Goal: Obtain resource: Download file/media

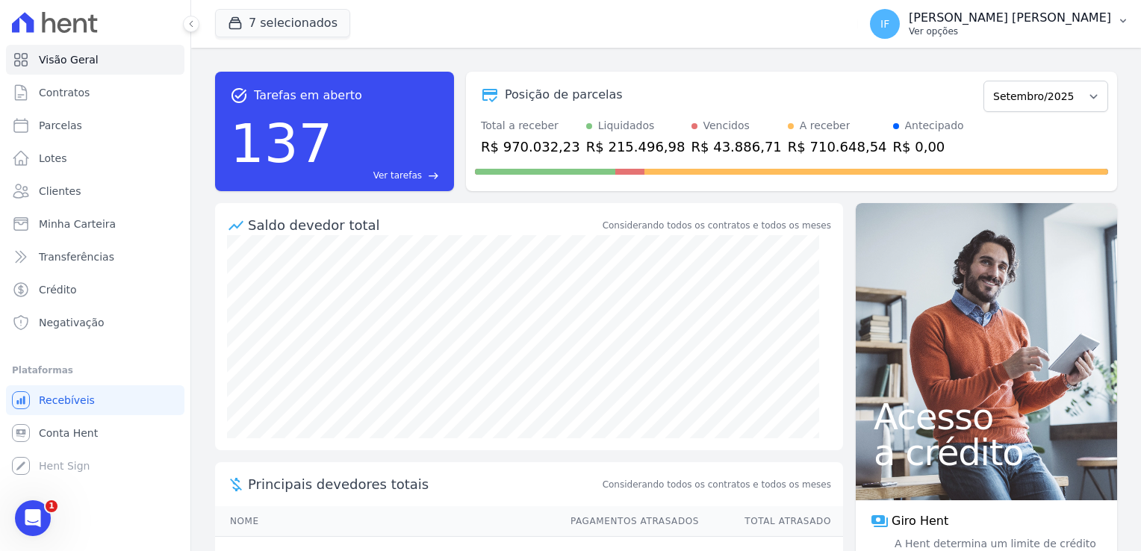
click at [1022, 26] on p "Ver opções" at bounding box center [1010, 31] width 202 height 12
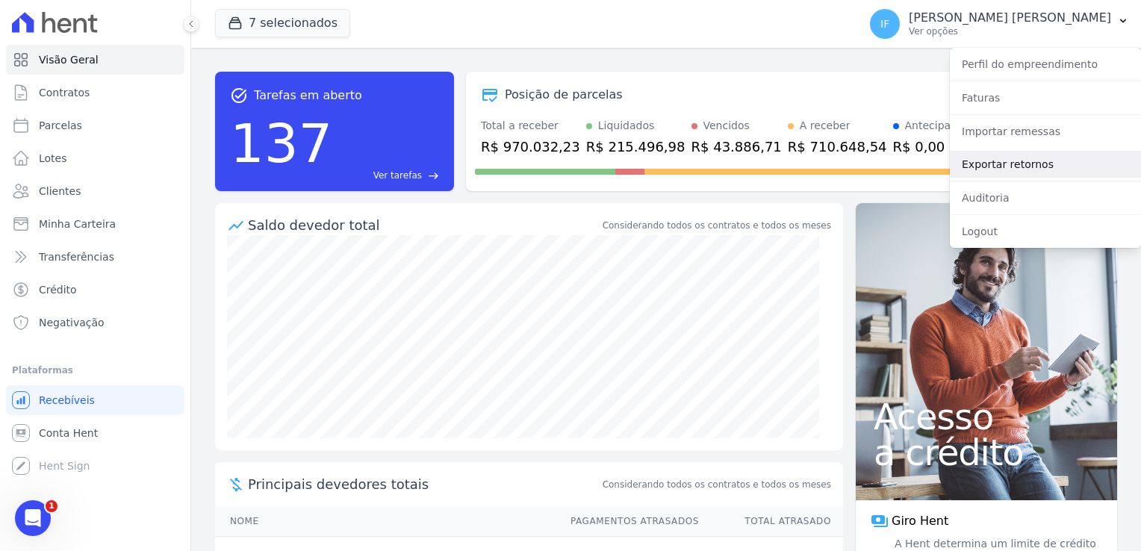
click at [1019, 162] on link "Exportar retornos" at bounding box center [1045, 164] width 191 height 27
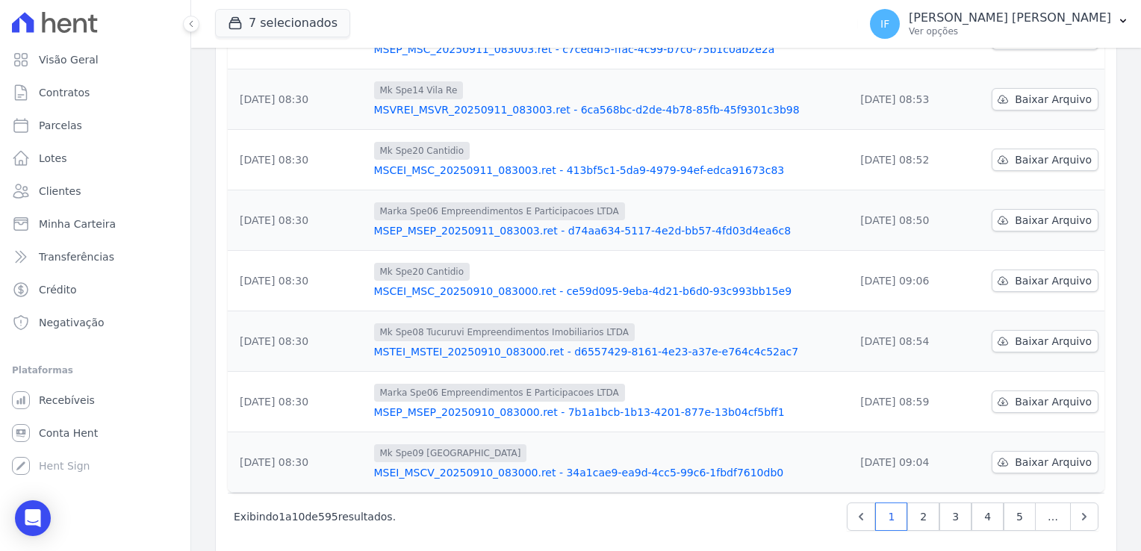
scroll to position [390, 0]
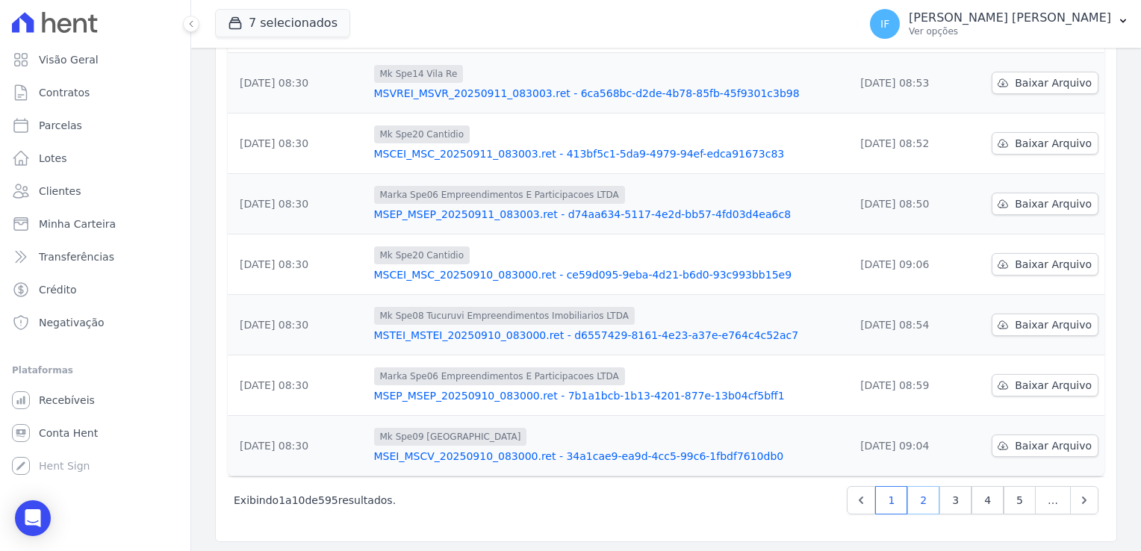
click at [921, 497] on link "2" at bounding box center [923, 500] width 32 height 28
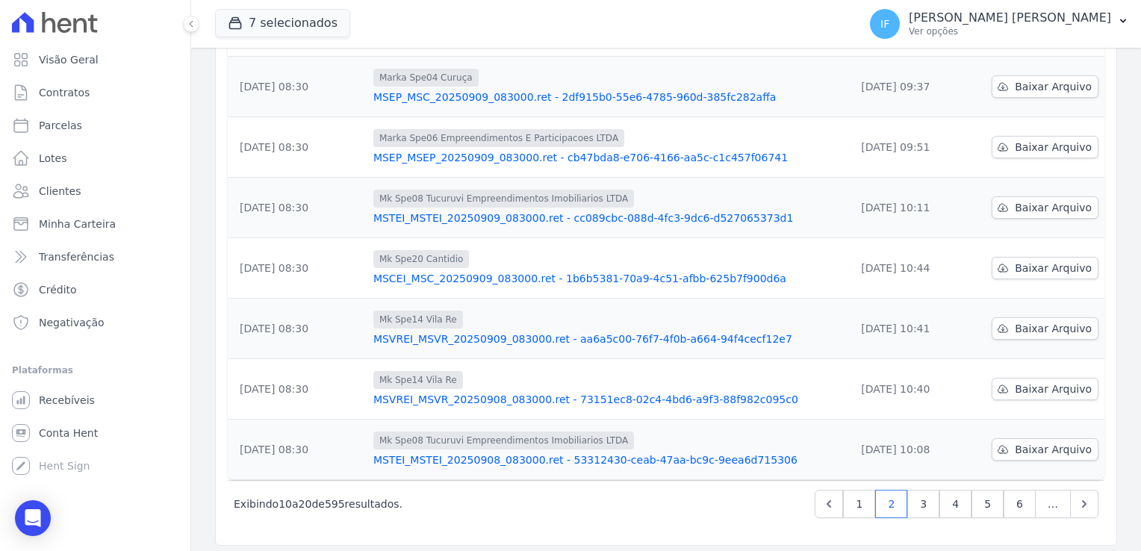
scroll to position [390, 0]
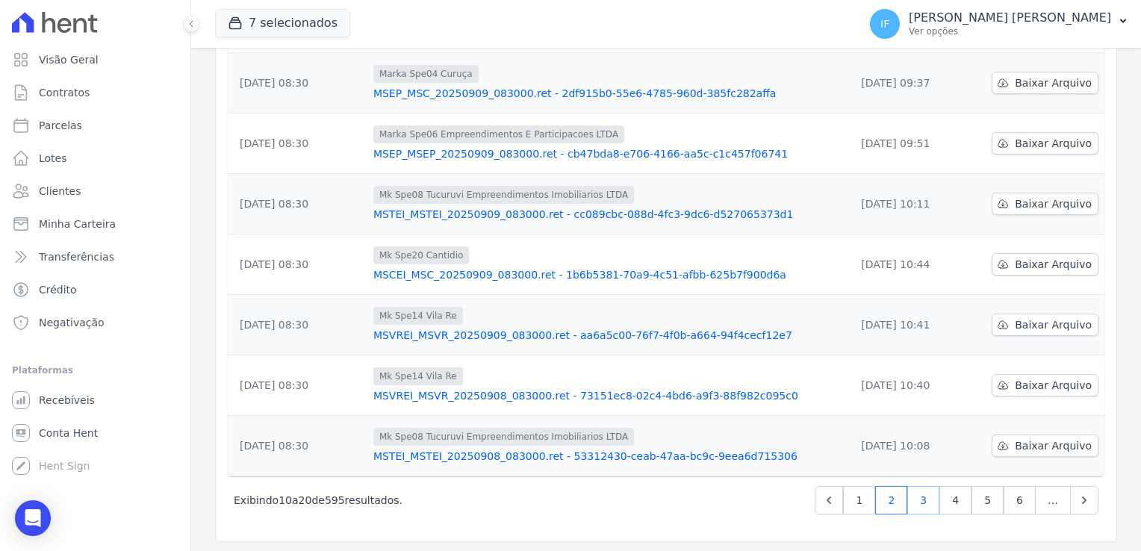
click at [920, 504] on link "3" at bounding box center [923, 500] width 32 height 28
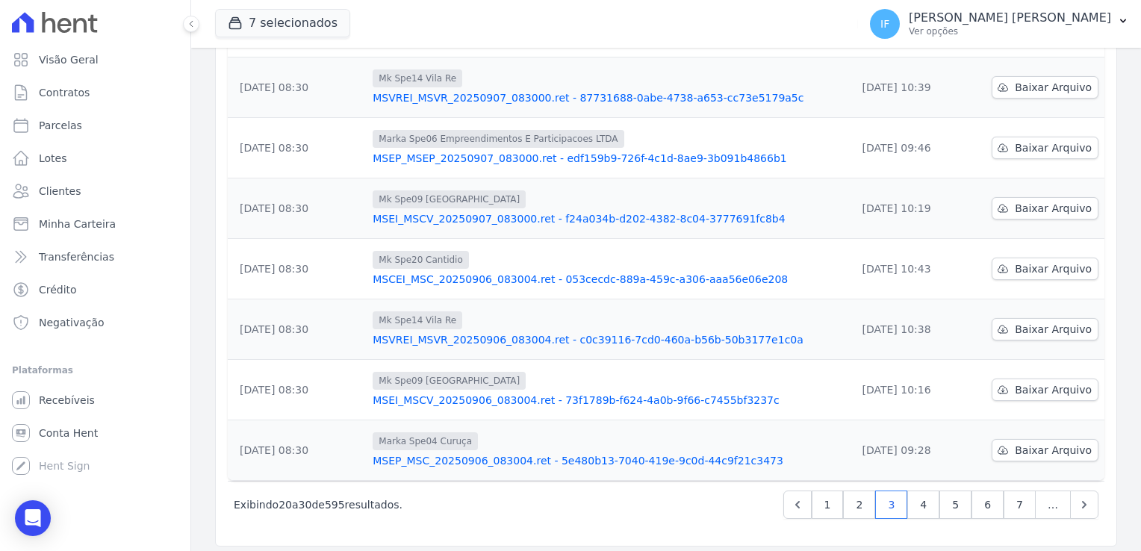
scroll to position [390, 0]
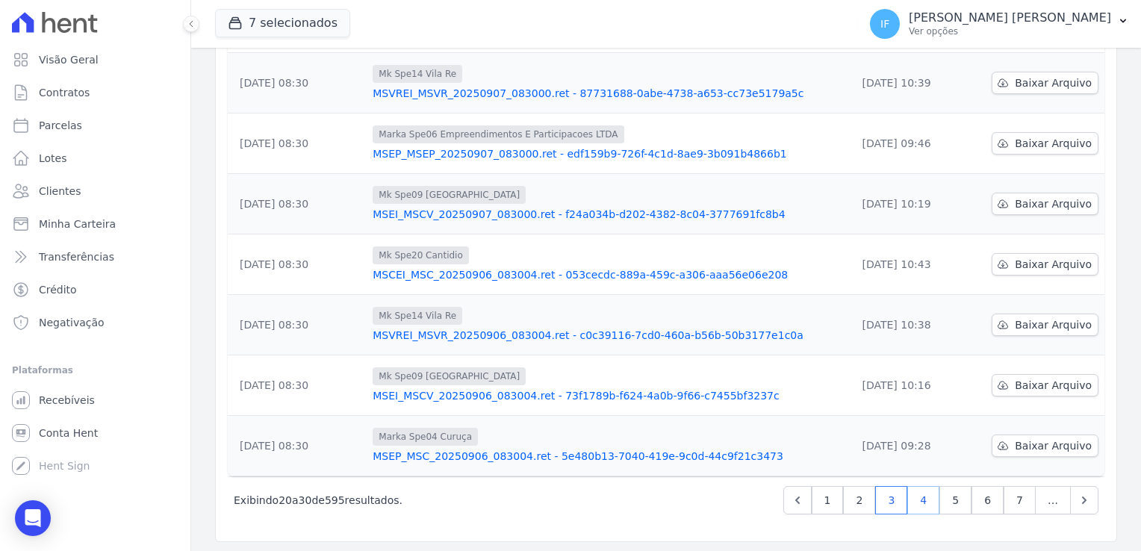
click at [920, 496] on link "4" at bounding box center [923, 500] width 32 height 28
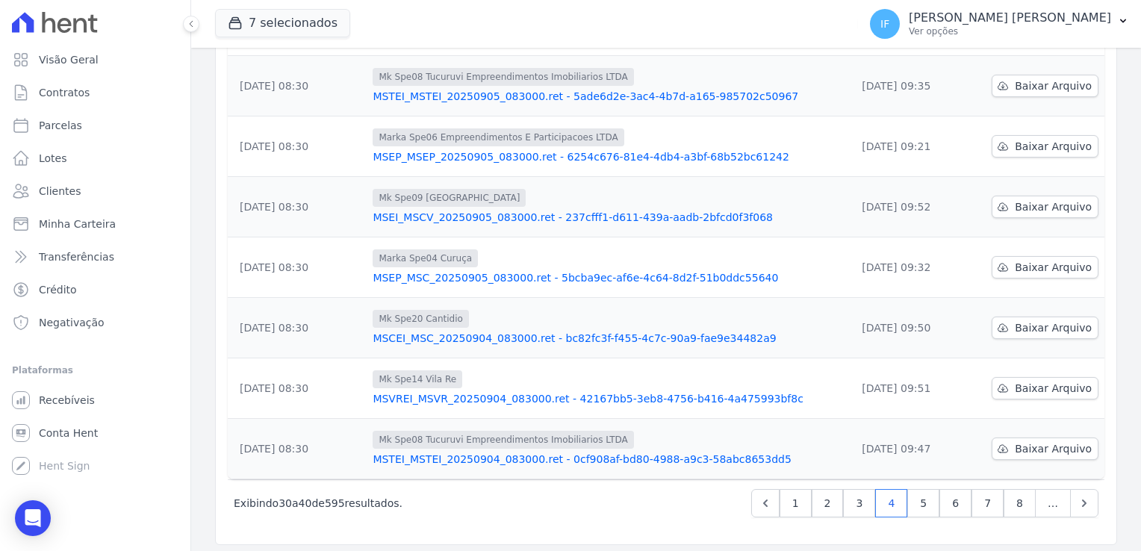
scroll to position [390, 0]
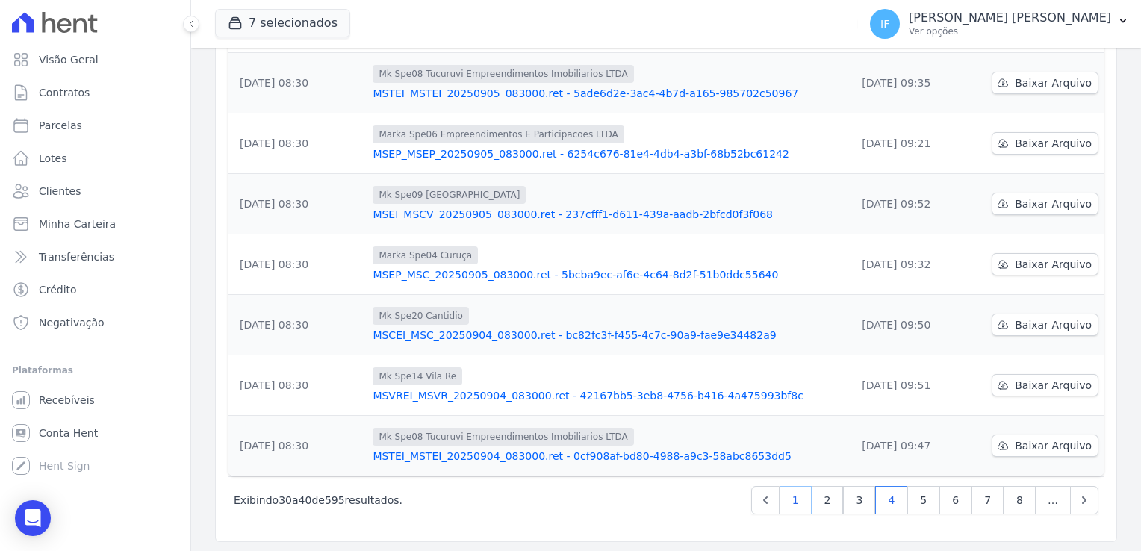
click at [797, 499] on link "1" at bounding box center [796, 500] width 32 height 28
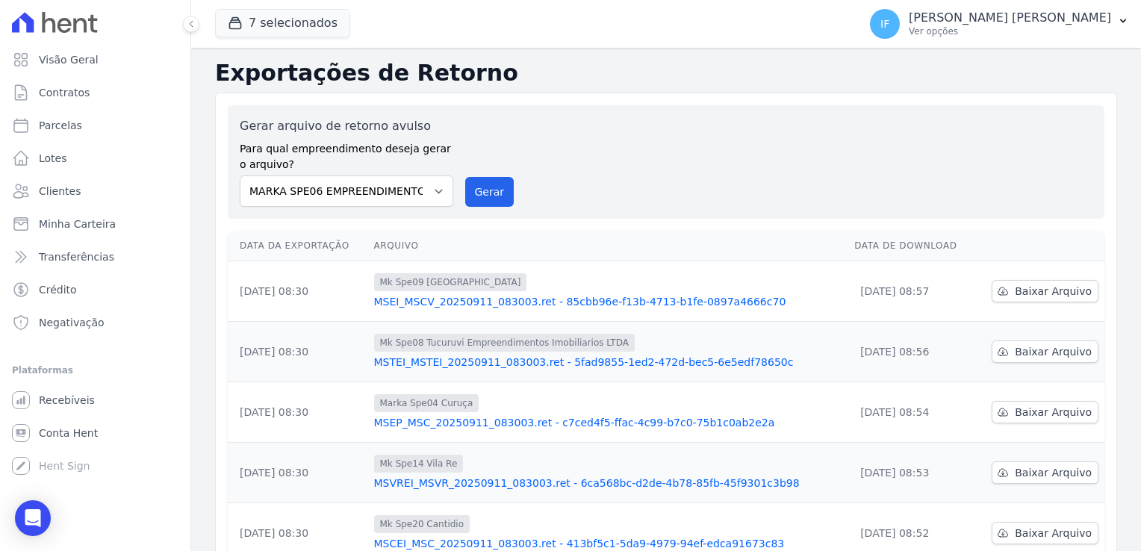
click at [298, 296] on td "[DATE] 08:30" at bounding box center [298, 291] width 140 height 60
click at [510, 293] on div "Mk Spe09 [GEOGRAPHIC_DATA] MSEI_MSCV_20250911_083003.ret - 85cbb96e-f13b-4713-b…" at bounding box center [608, 291] width 469 height 36
click at [532, 347] on span "Mk Spe08 Tucuruvi Empreendimentos Imobiliarios LTDA" at bounding box center [504, 343] width 261 height 18
click at [547, 415] on link "MSEP_MSC_20250911_083003.ret - c7ced4f5-ffac-4c99-b7c0-75b1c0ab2e2a" at bounding box center [608, 422] width 469 height 15
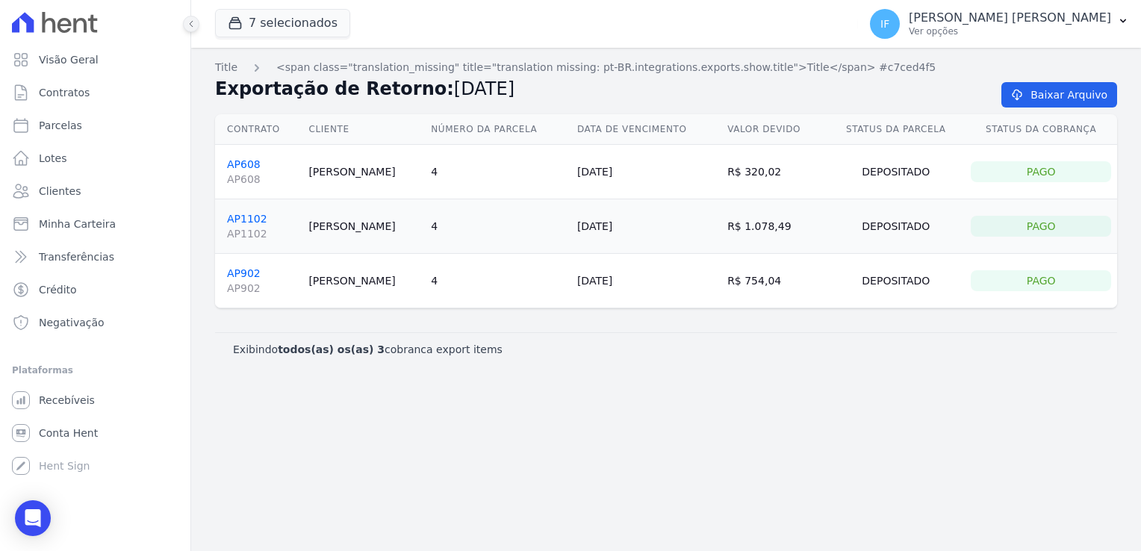
click at [190, 19] on button at bounding box center [191, 24] width 16 height 16
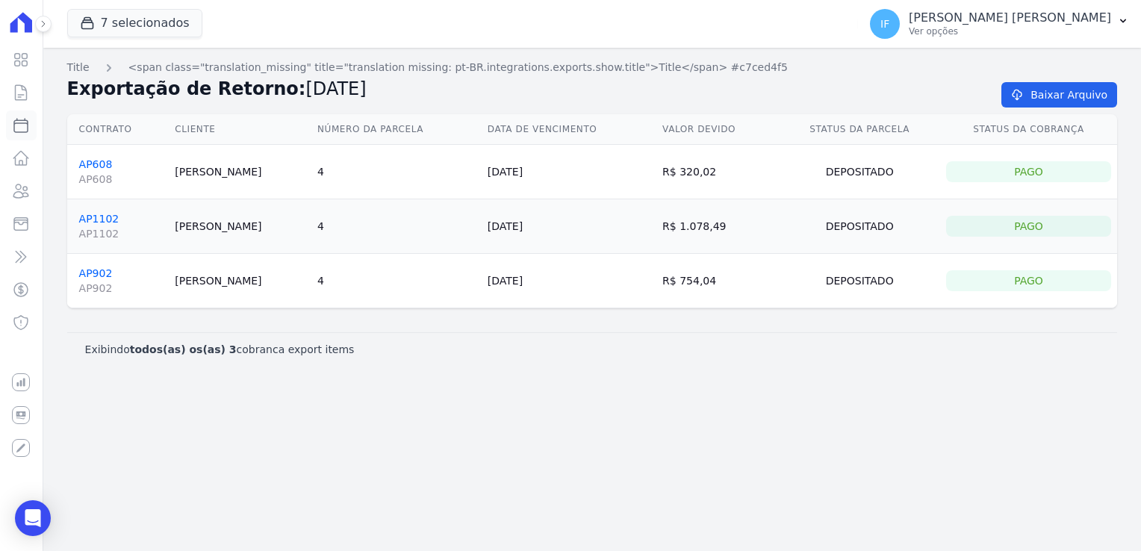
click at [27, 133] on icon at bounding box center [21, 126] width 18 height 18
select select
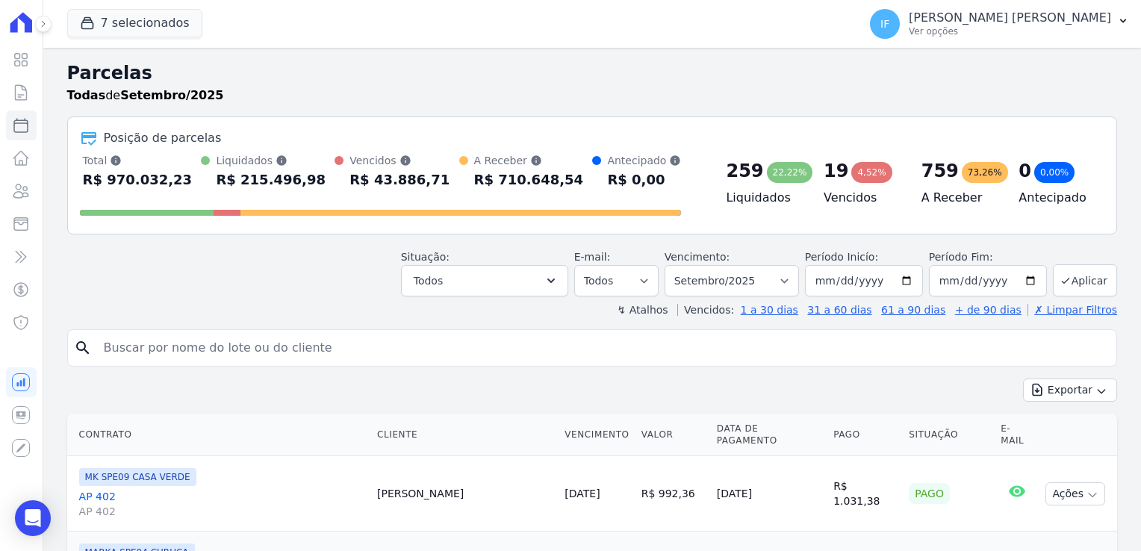
click at [733, 168] on div "259" at bounding box center [744, 171] width 37 height 24
click at [726, 204] on h4 "Liquidados" at bounding box center [763, 198] width 74 height 18
click at [726, 202] on h4 "Liquidados" at bounding box center [763, 198] width 74 height 18
click at [726, 169] on div "259" at bounding box center [744, 171] width 37 height 24
drag, startPoint x: 724, startPoint y: 169, endPoint x: 771, endPoint y: 172, distance: 46.4
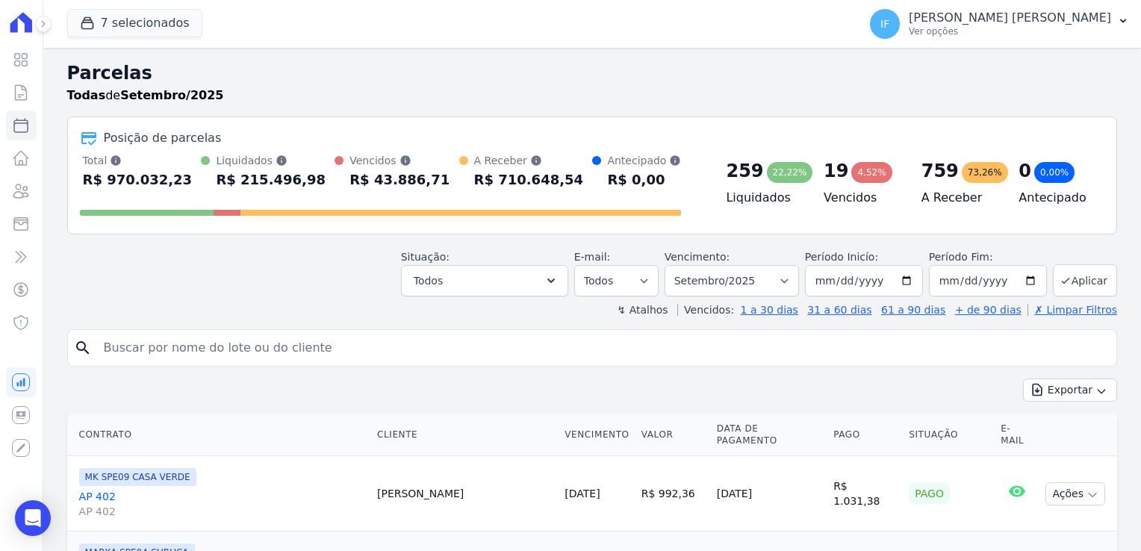
click at [771, 172] on div "22,22%" at bounding box center [790, 172] width 46 height 21
drag, startPoint x: 717, startPoint y: 172, endPoint x: 771, endPoint y: 173, distance: 53.8
click at [771, 173] on div "259 22,22% Liquidados" at bounding box center [763, 181] width 98 height 57
click at [131, 25] on button "7 selecionados" at bounding box center [134, 23] width 135 height 28
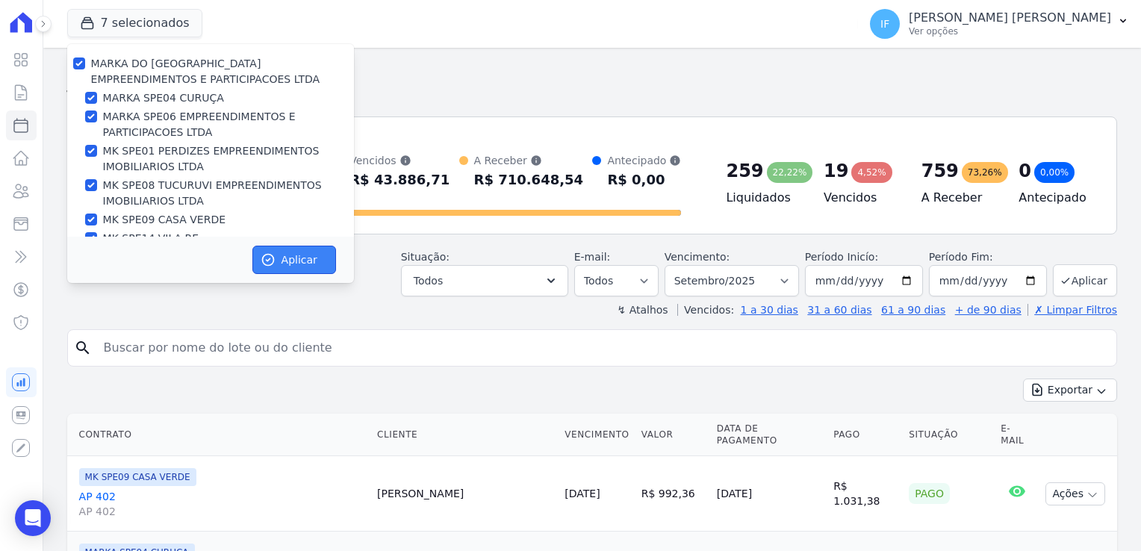
click at [284, 256] on button "Aplicar" at bounding box center [294, 260] width 84 height 28
select select
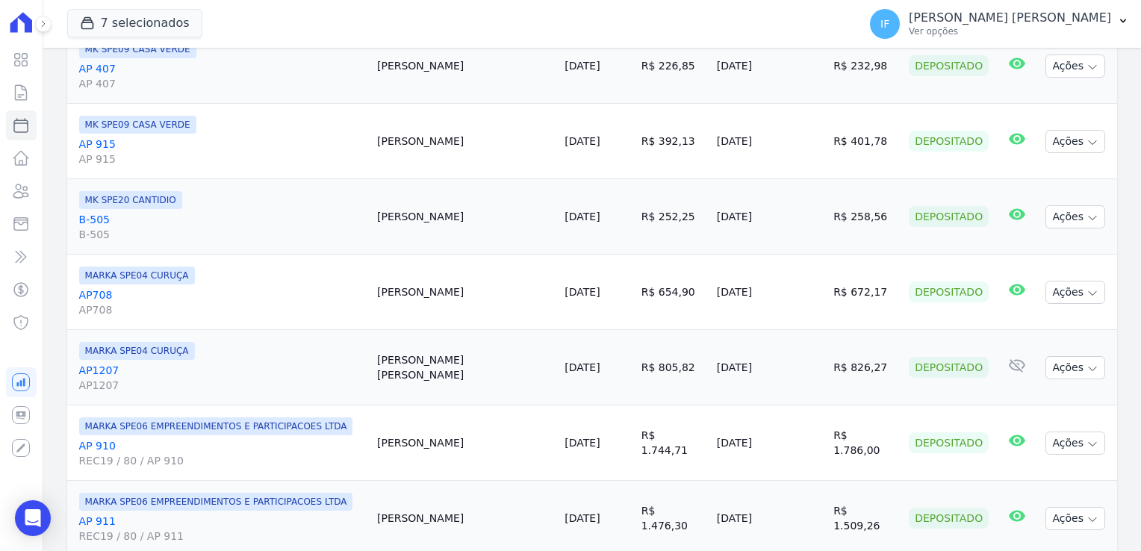
scroll to position [971, 0]
